Goal: Information Seeking & Learning: Learn about a topic

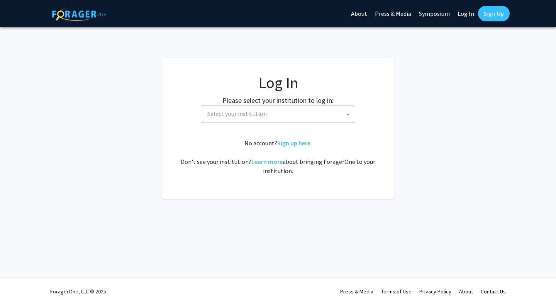
click at [458, 13] on link "Log In" at bounding box center [466, 13] width 24 height 27
click at [466, 16] on link "Log In" at bounding box center [466, 13] width 24 height 27
click at [462, 14] on link "Log In" at bounding box center [466, 13] width 24 height 27
click at [279, 117] on span "Select your institution" at bounding box center [279, 114] width 151 height 16
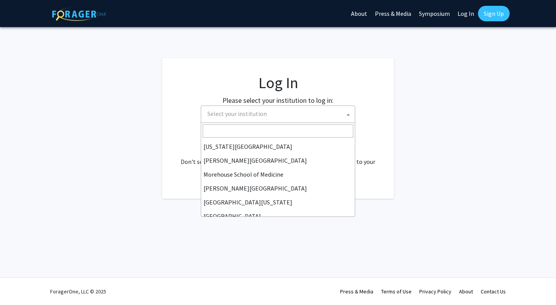
scroll to position [271, 0]
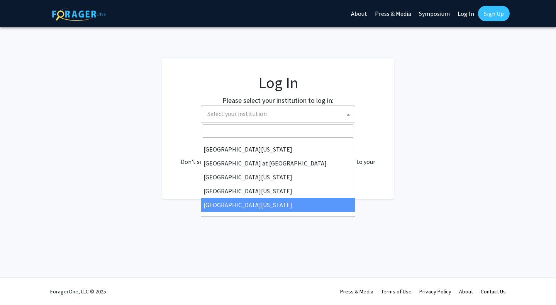
select select "33"
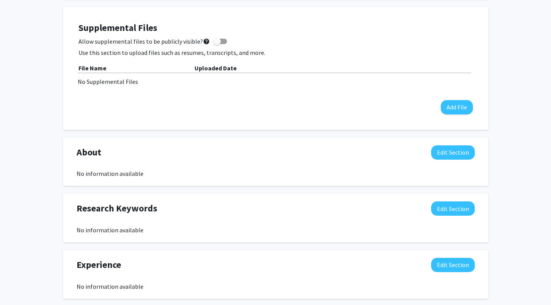
scroll to position [210, 0]
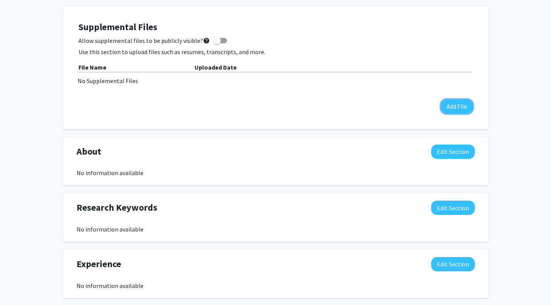
drag, startPoint x: 471, startPoint y: 107, endPoint x: 478, endPoint y: 226, distance: 118.8
click at [478, 226] on div "Seeking Opportunities? Indicate to faculty/staff and other users that you are l…" at bounding box center [275, 204] width 425 height 539
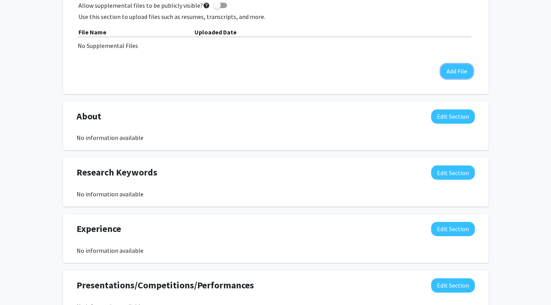
scroll to position [0, 0]
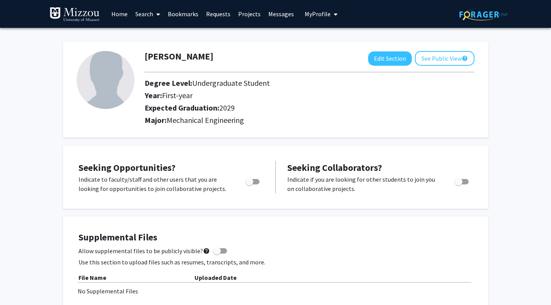
click at [161, 15] on link "Search" at bounding box center [147, 13] width 32 height 27
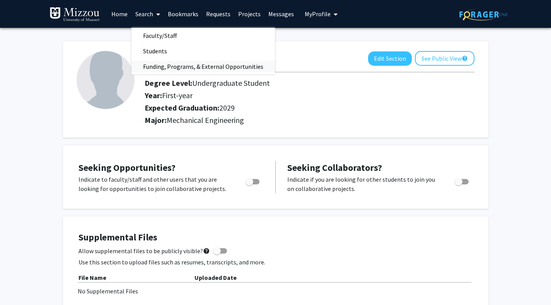
click at [153, 66] on span "Funding, Programs, & External Opportunities" at bounding box center [202, 66] width 143 height 15
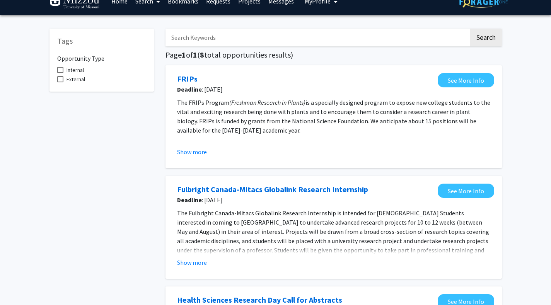
scroll to position [13, 0]
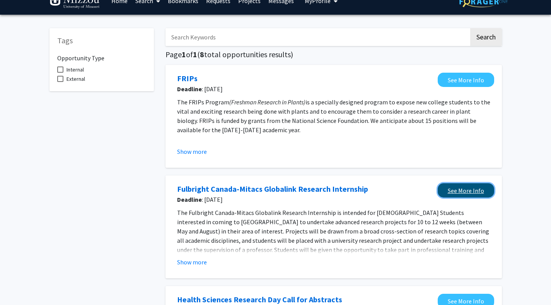
click at [475, 190] on link "See More Info" at bounding box center [465, 190] width 56 height 14
click at [445, 192] on link "See More Info" at bounding box center [465, 190] width 56 height 14
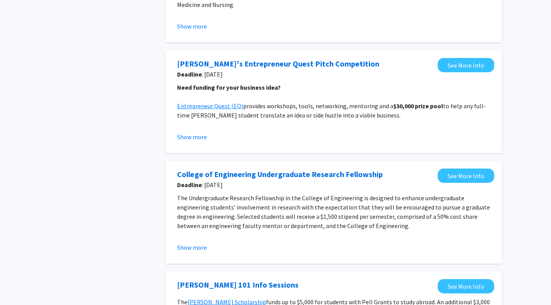
scroll to position [360, 0]
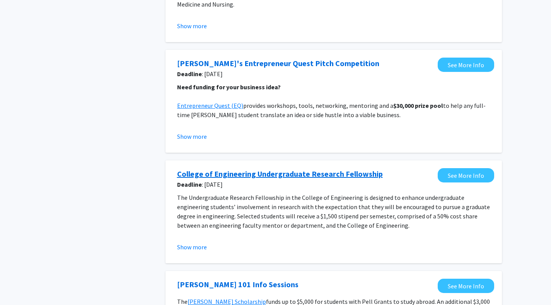
click at [342, 175] on link "College of Engineering Undergraduate Research Fellowship" at bounding box center [280, 174] width 206 height 12
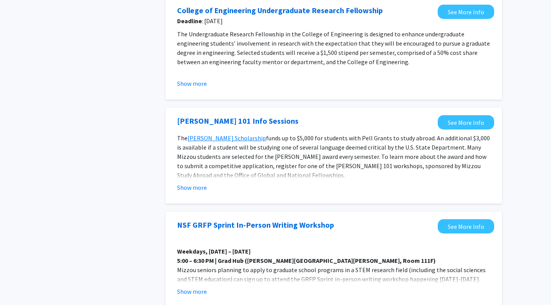
scroll to position [522, 0]
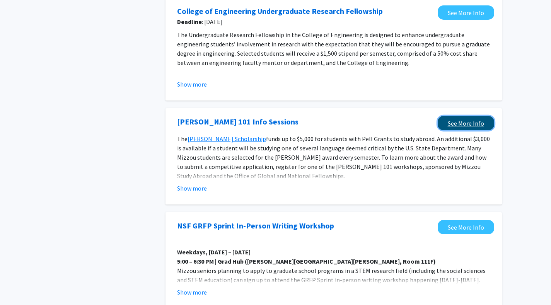
click at [462, 119] on link "See More Info" at bounding box center [465, 123] width 56 height 14
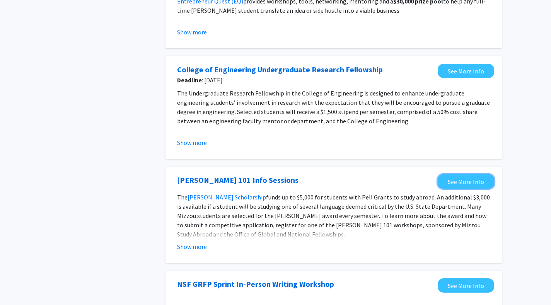
scroll to position [383, 0]
